Goal: Answer question/provide support

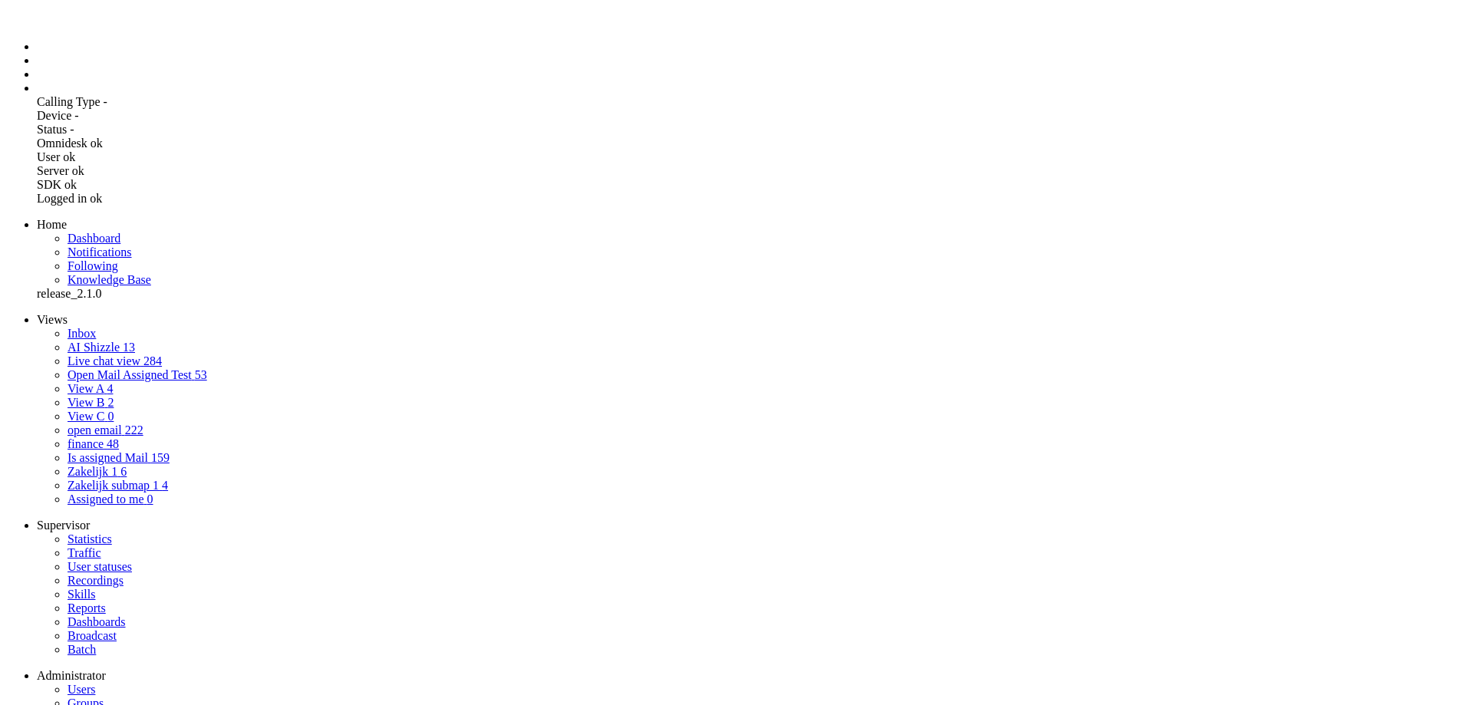
click at [108, 341] on span "AI Shizzle" at bounding box center [94, 347] width 52 height 13
drag, startPoint x: 922, startPoint y: 435, endPoint x: 1112, endPoint y: 436, distance: 190.2
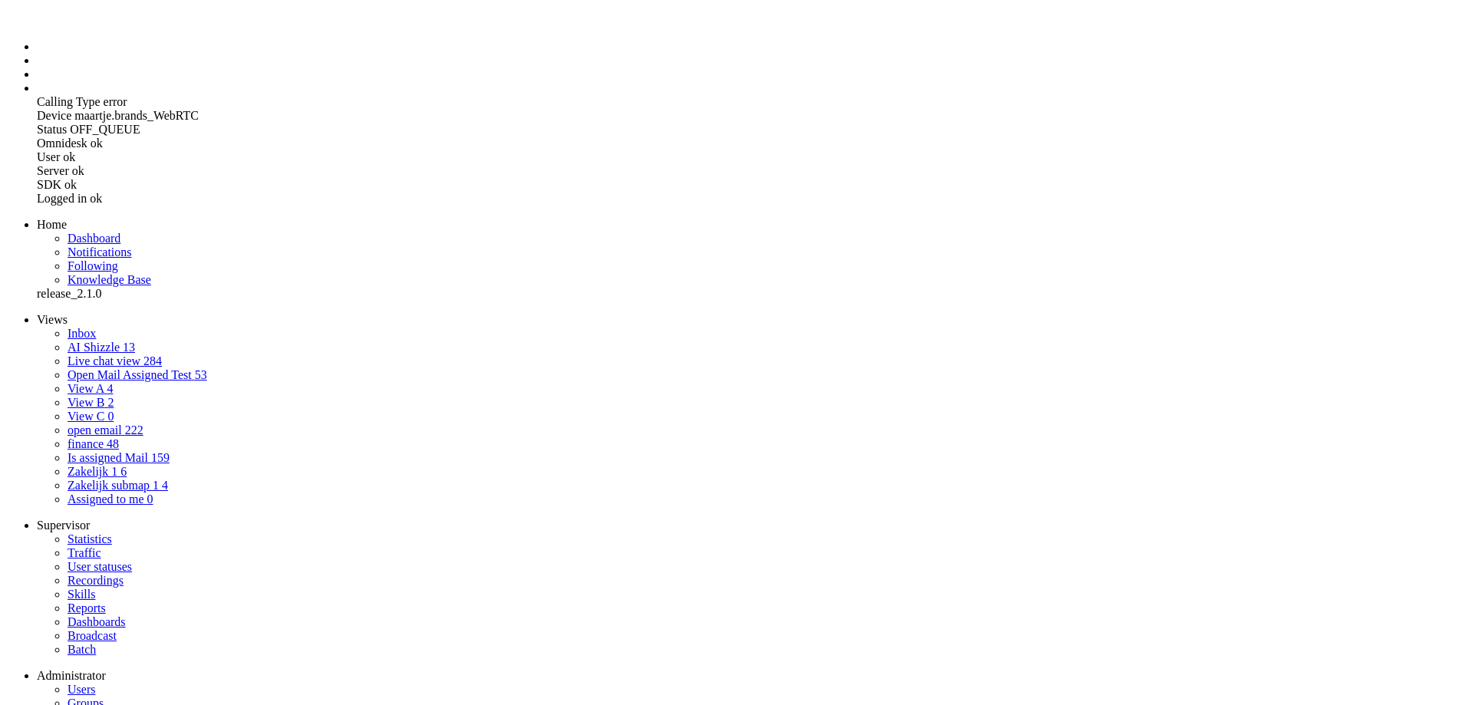
copy span "[EMAIL_ADDRESS][DOMAIN_NAME]"
click at [96, 327] on span "Inbox" at bounding box center [82, 333] width 28 height 13
click at [126, 327] on li "Inbox" at bounding box center [767, 334] width 1399 height 14
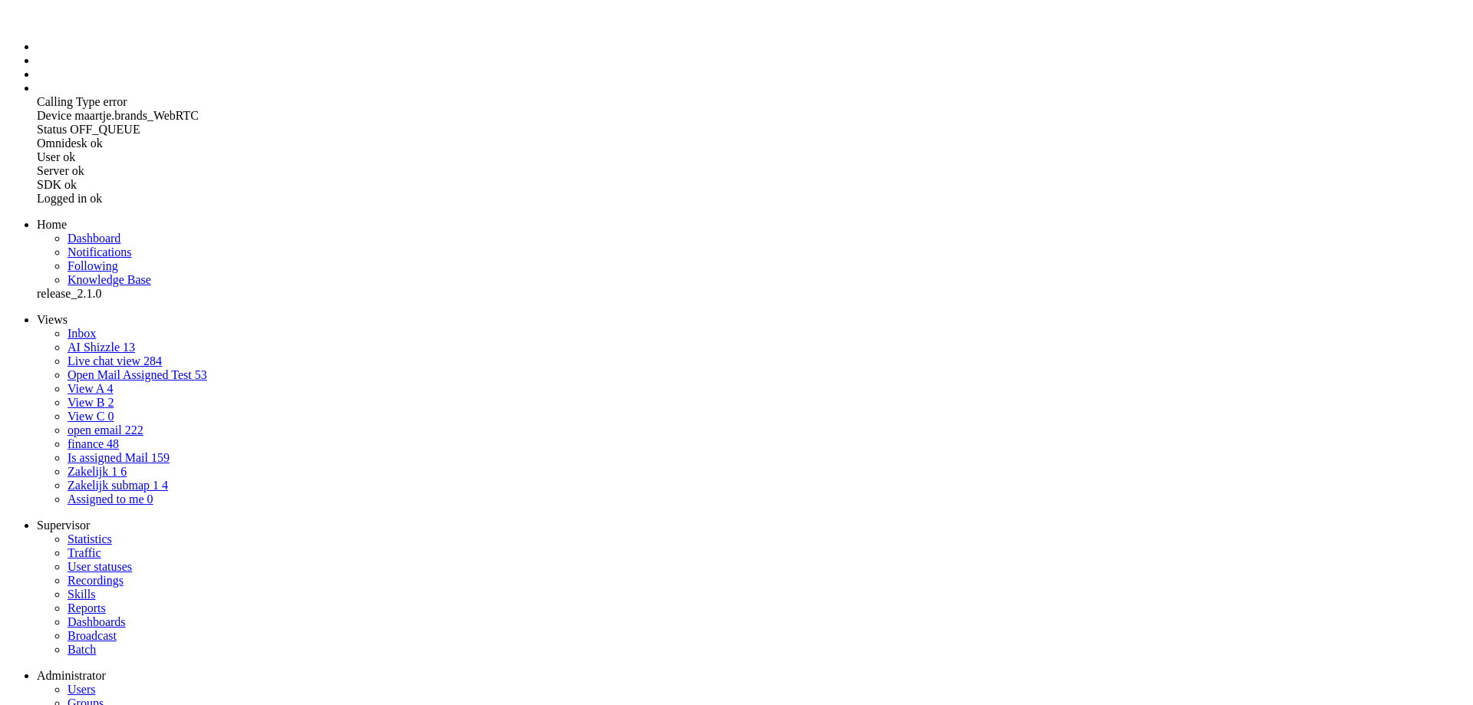
click at [68, 327] on span "Inbox" at bounding box center [82, 333] width 28 height 13
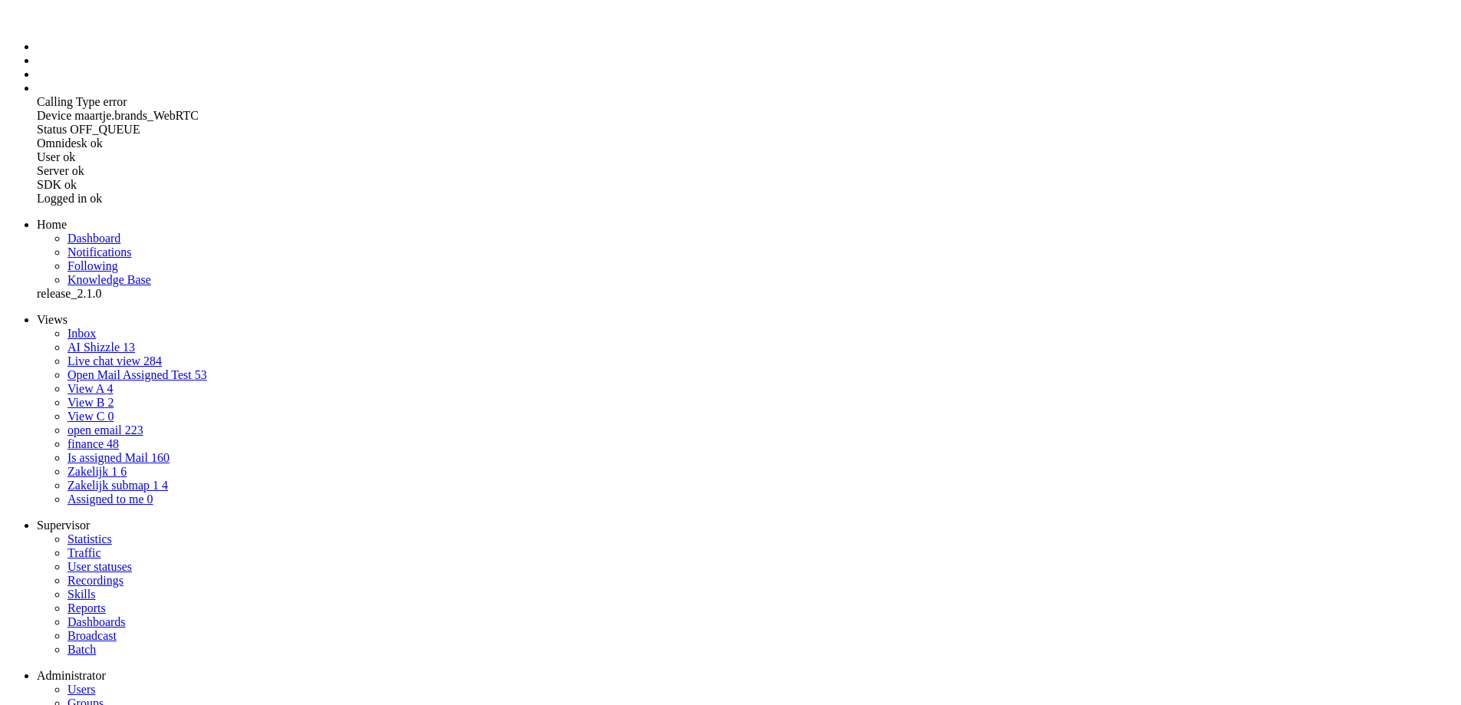
click at [96, 327] on span "Inbox" at bounding box center [82, 333] width 28 height 13
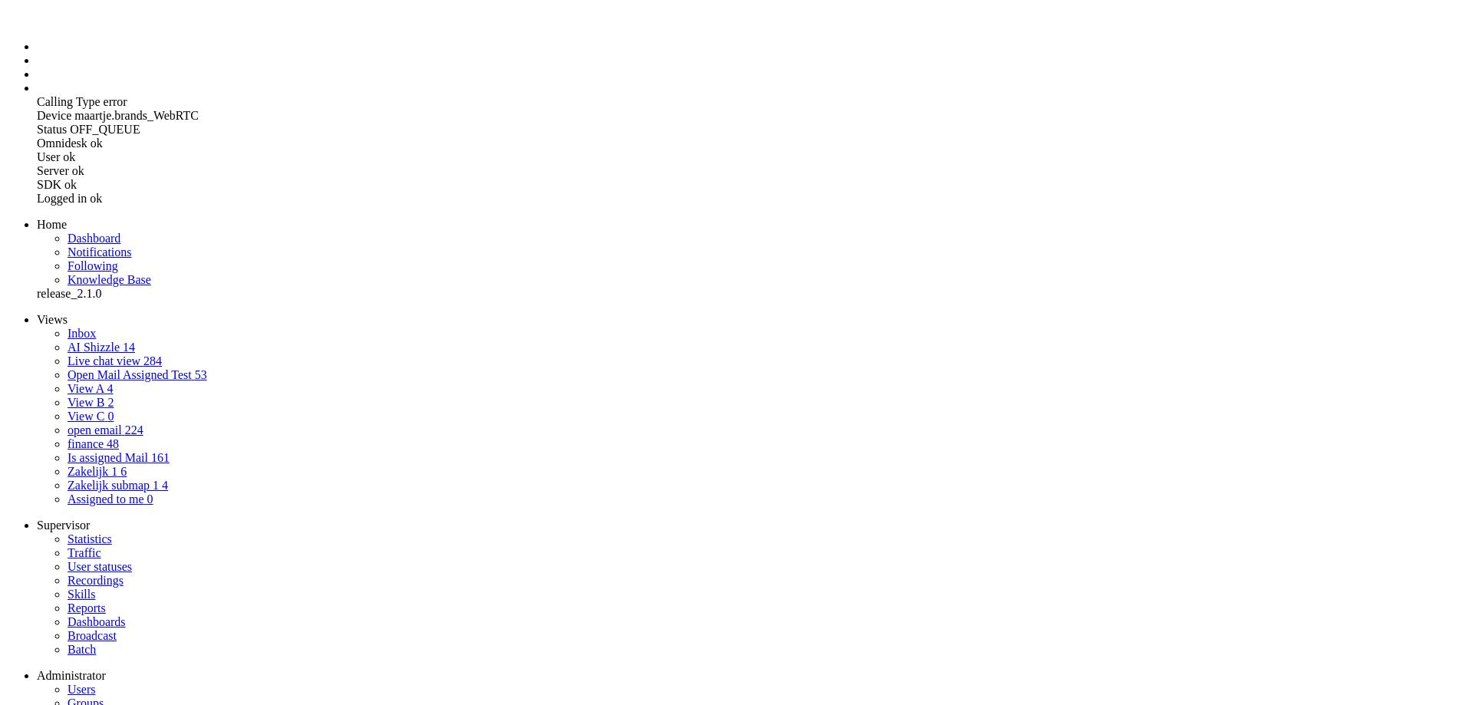
click at [97, 492] on span "Assigned to me" at bounding box center [106, 498] width 77 height 13
click at [89, 341] on span "AI Shizzle" at bounding box center [94, 347] width 52 height 13
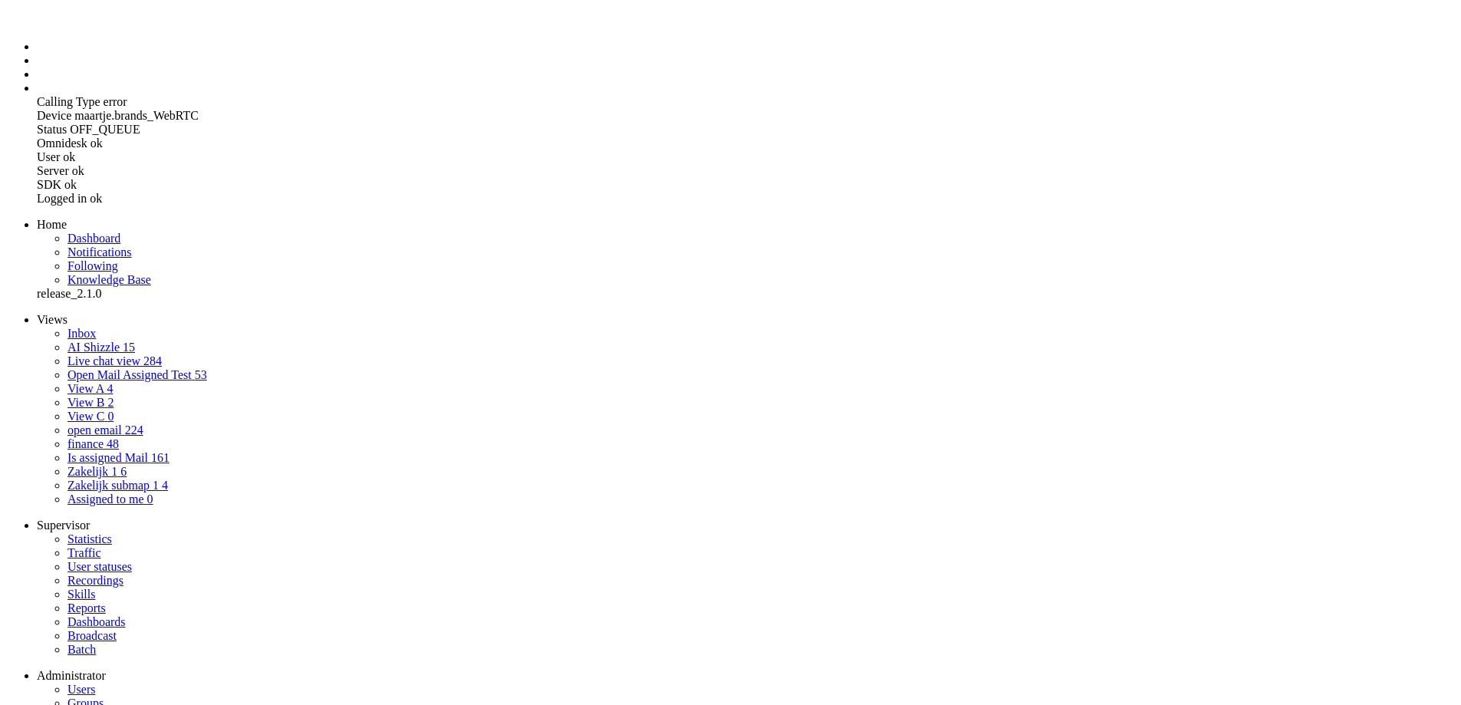
drag, startPoint x: 782, startPoint y: 558, endPoint x: 947, endPoint y: 558, distance: 165.7
copy span "lgende dag via statistieken verbruik 11 KWH"
